Goal: Task Accomplishment & Management: Manage account settings

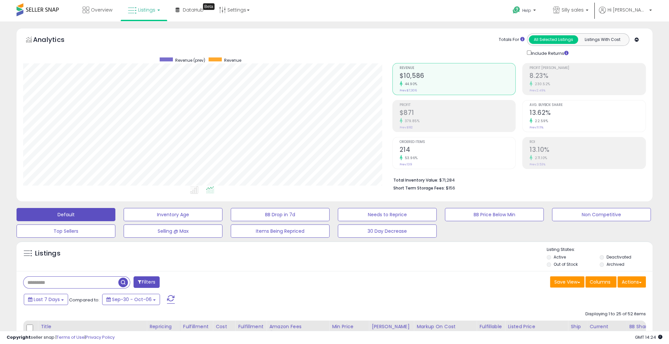
scroll to position [135, 369]
click at [142, 12] on span "Listings" at bounding box center [146, 10] width 17 height 7
click at [145, 35] on icon at bounding box center [149, 32] width 29 height 9
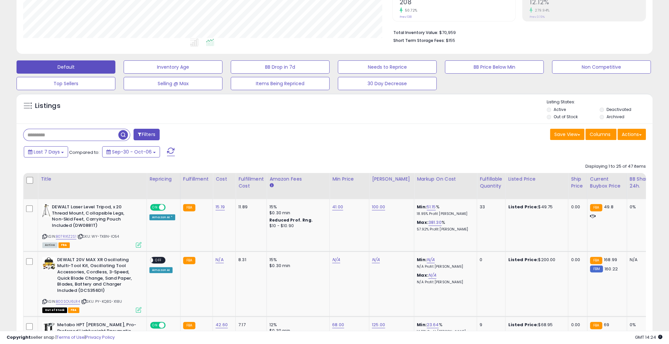
scroll to position [171, 0]
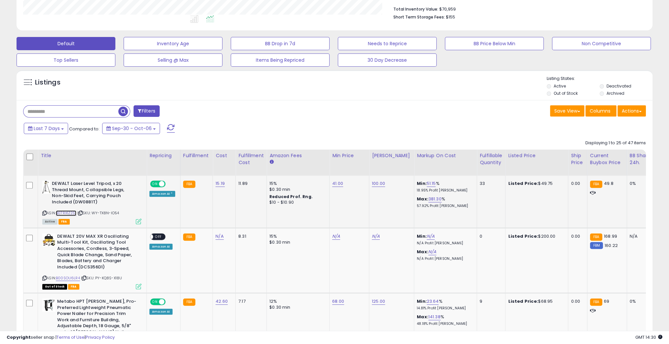
click at [63, 212] on link "B07RX1Z2S1" at bounding box center [66, 214] width 20 height 6
